Goal: Task Accomplishment & Management: Manage account settings

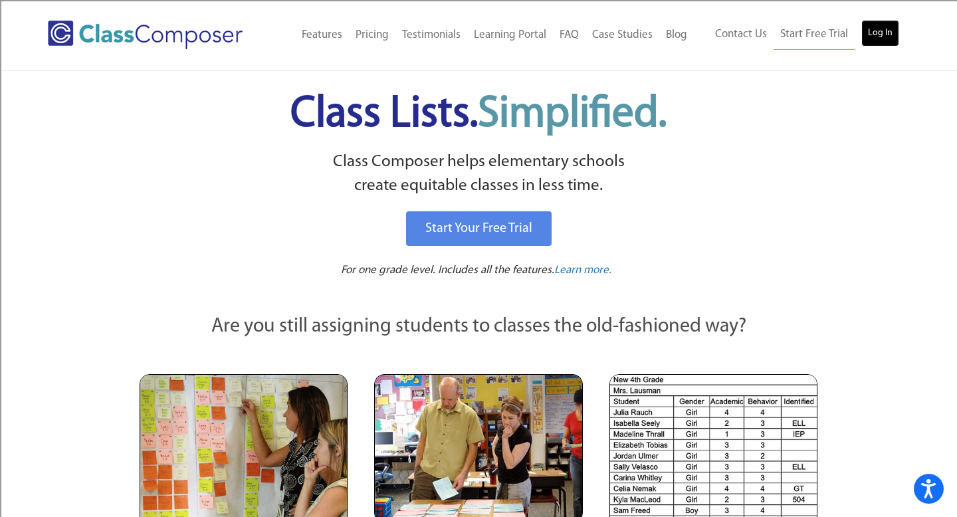
click at [880, 37] on link "Log In" at bounding box center [880, 33] width 38 height 27
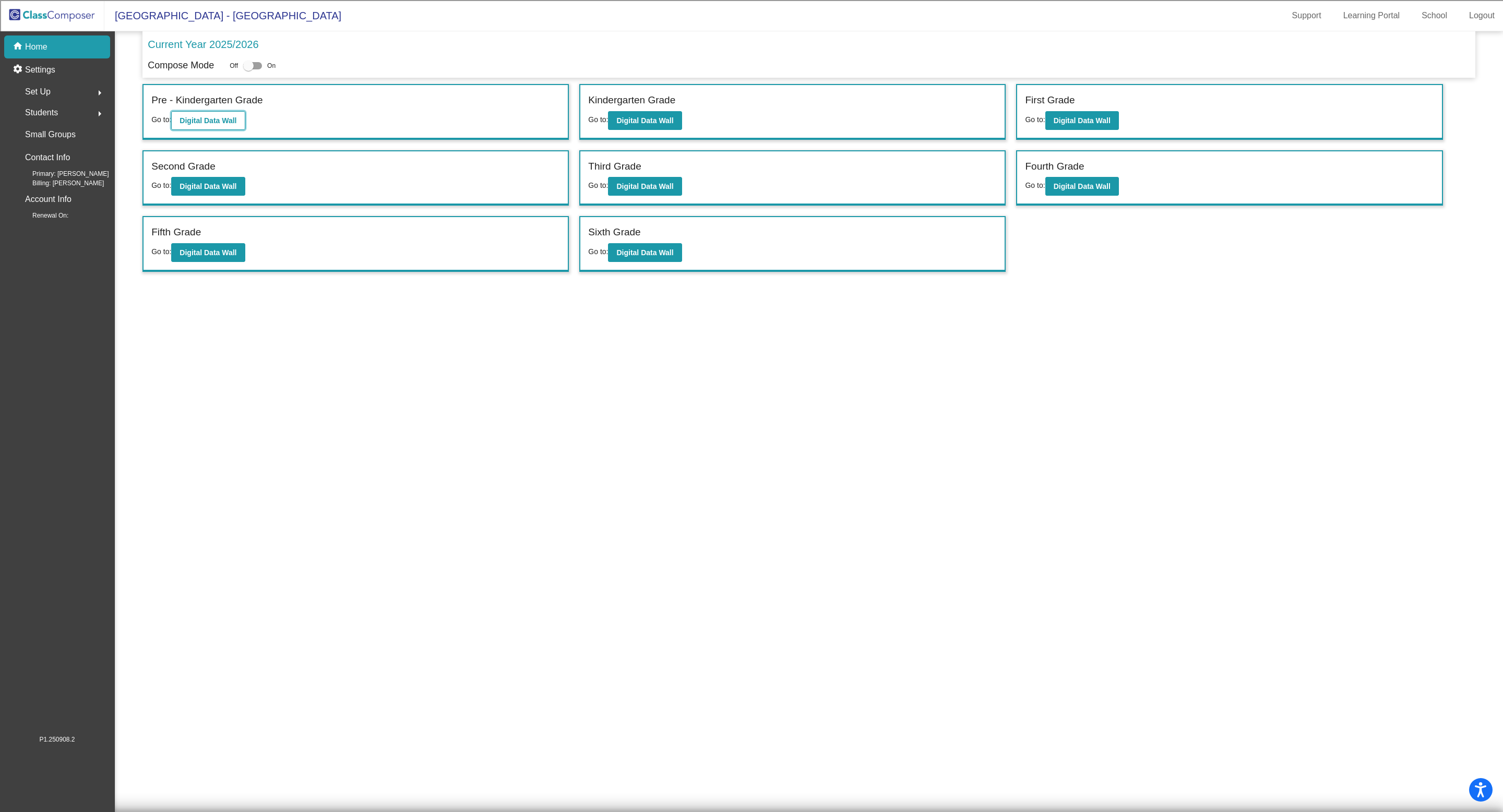
click at [225, 117] on b "Digital Data Wall" at bounding box center [208, 120] width 57 height 9
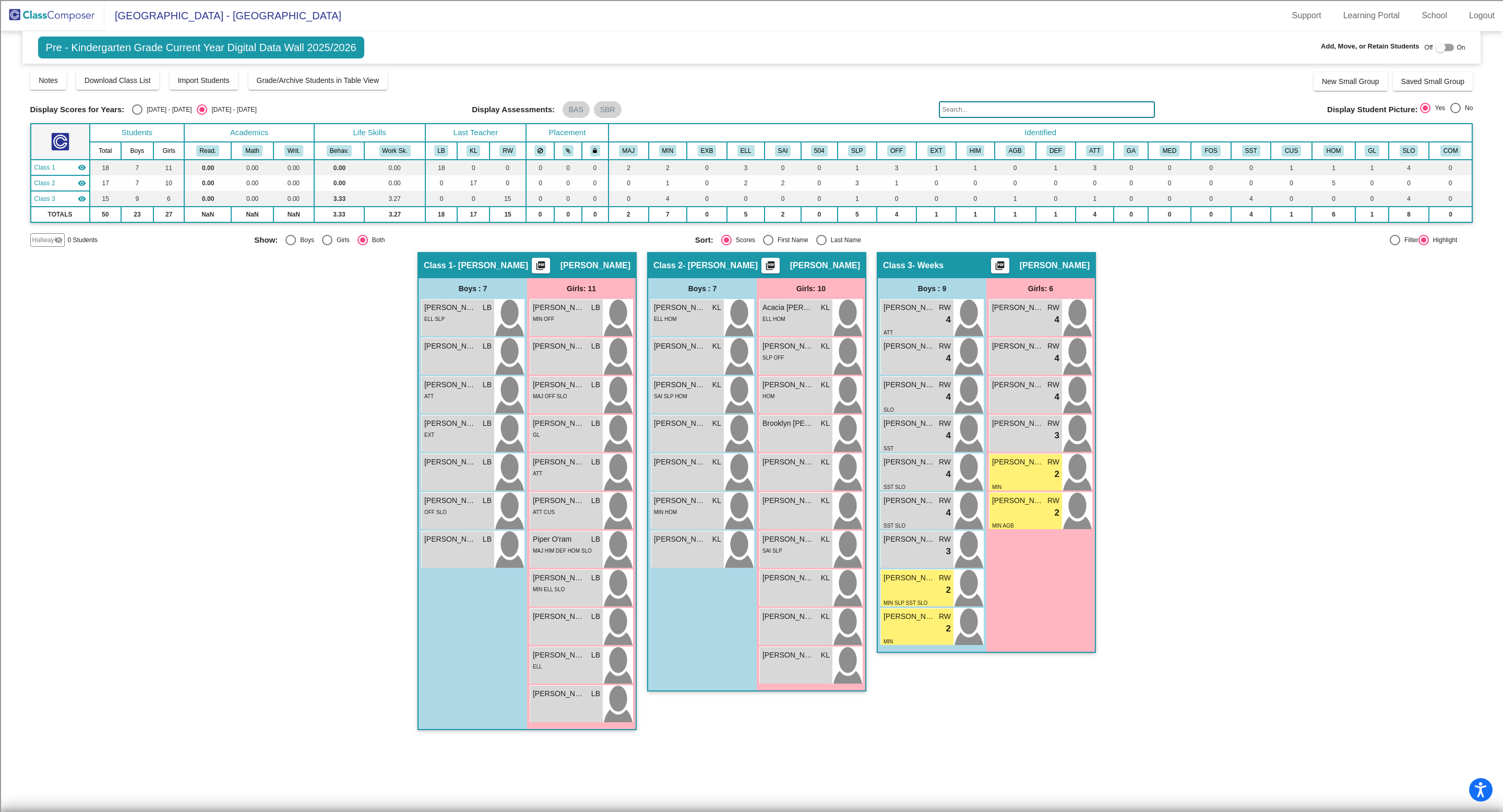
click at [500, 263] on div "Class 1 - Beattie picture_as_pdf Leigh Beattie" at bounding box center [527, 265] width 217 height 25
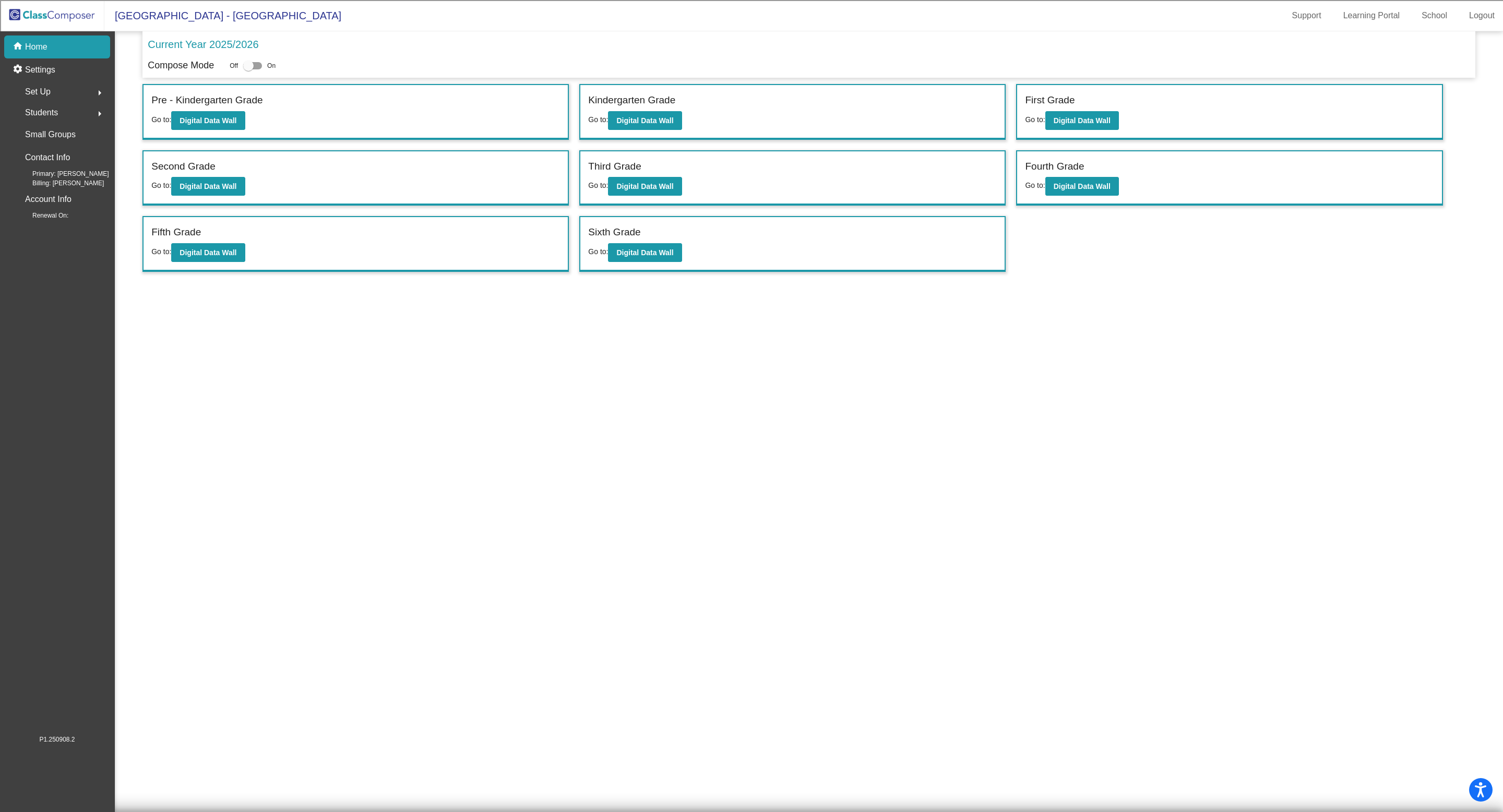
click at [75, 113] on div "Students arrow_right" at bounding box center [60, 112] width 100 height 21
click at [49, 89] on span "Set Up" at bounding box center [38, 92] width 26 height 15
click at [42, 187] on p "Classes" at bounding box center [39, 183] width 27 height 13
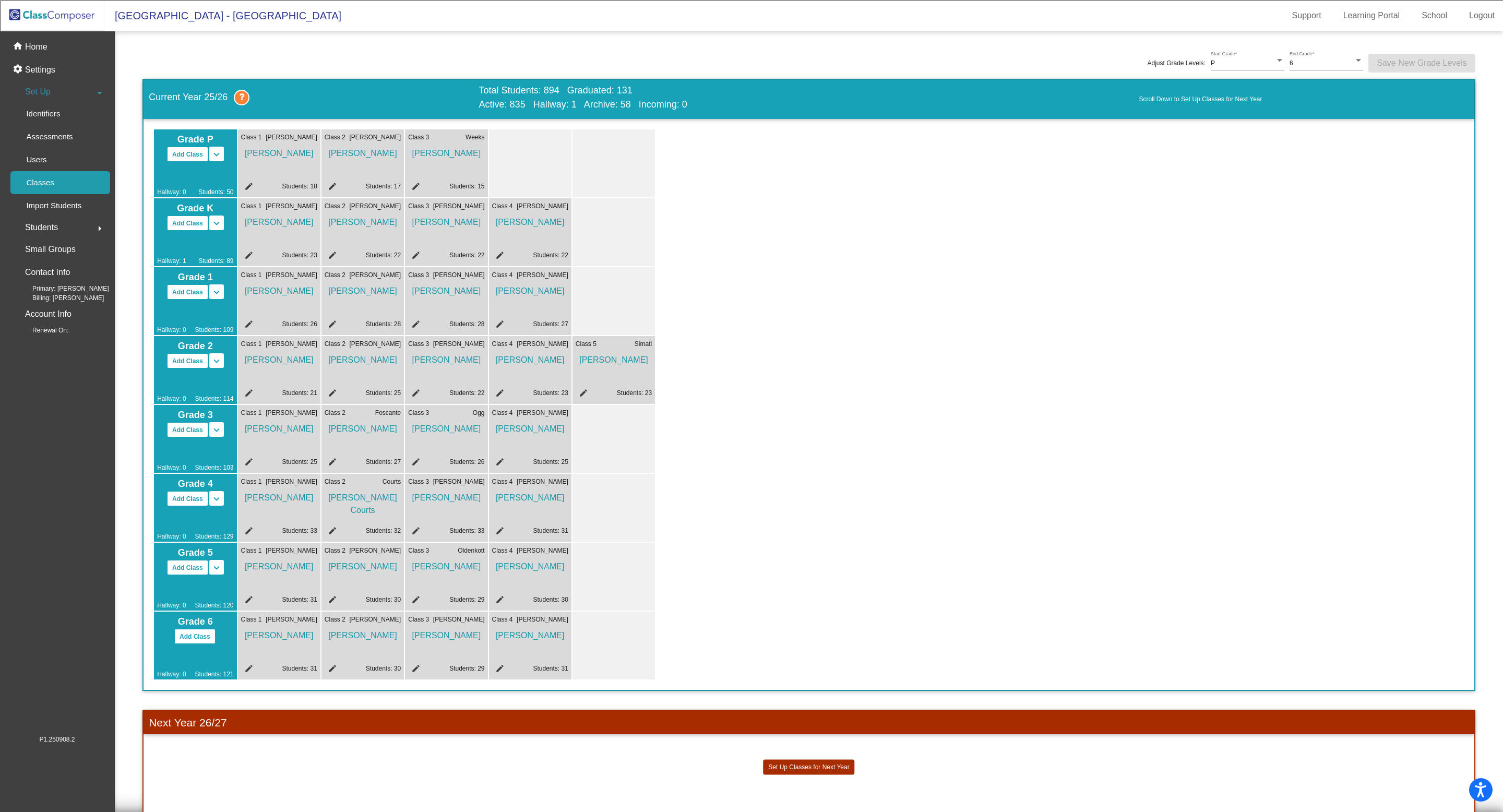
click at [448, 153] on span "Rosa Weeks" at bounding box center [445, 151] width 76 height 18
click at [460, 41] on mat-sidenav-content "Adjust Grade Levels: P Start Grade * 6 End Grade * Save New Grade Levels Curren…" at bounding box center [808, 422] width 1388 height 781
click at [189, 50] on div "Adjust Grade Levels: P Start Grade * 6 End Grade * Save New Grade Levels" at bounding box center [808, 63] width 1333 height 32
click at [40, 46] on p "Home" at bounding box center [36, 47] width 23 height 13
